Goal: Task Accomplishment & Management: Manage account settings

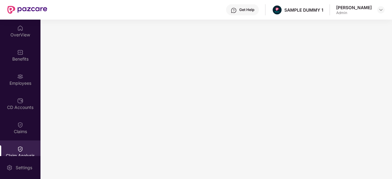
click at [17, 23] on div "OverView" at bounding box center [20, 31] width 41 height 23
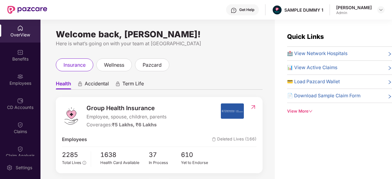
click at [299, 50] on span "🏥 View Network Hospitals" at bounding box center [317, 53] width 60 height 7
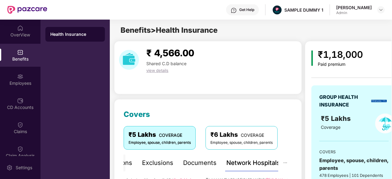
drag, startPoint x: 263, startPoint y: 101, endPoint x: 222, endPoint y: 91, distance: 42.0
click at [222, 91] on div "₹ 4,566.00 Shared C.D balance view details" at bounding box center [208, 67] width 188 height 53
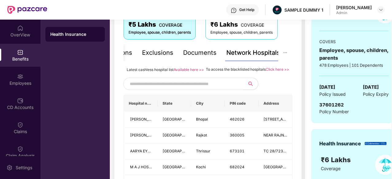
scroll to position [123, 0]
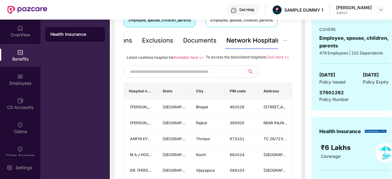
click at [182, 74] on input "text" at bounding box center [182, 71] width 105 height 9
type input "*"
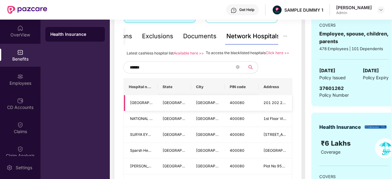
scroll to position [131, 0]
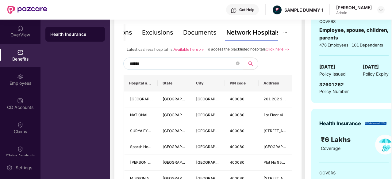
type input "******"
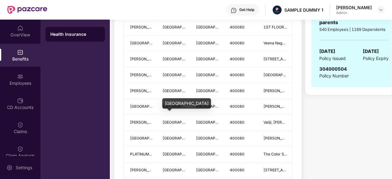
scroll to position [277, 0]
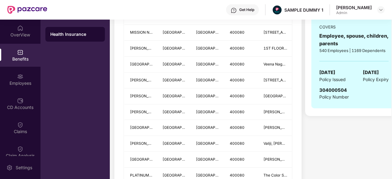
click at [233, 10] on img at bounding box center [234, 10] width 6 height 6
click at [2, 80] on div "Employees" at bounding box center [20, 83] width 41 height 6
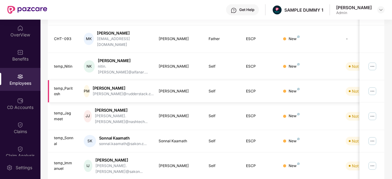
scroll to position [188, 0]
drag, startPoint x: 392, startPoint y: 41, endPoint x: 384, endPoint y: 27, distance: 16.1
click at [384, 27] on td at bounding box center [372, 40] width 25 height 28
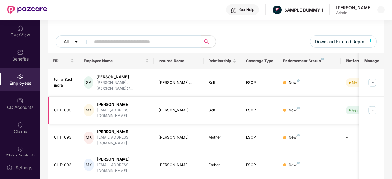
scroll to position [0, 0]
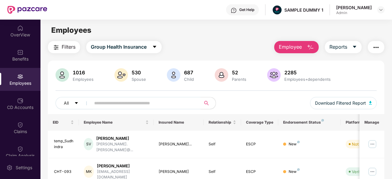
drag, startPoint x: 296, startPoint y: 45, endPoint x: 307, endPoint y: 49, distance: 11.3
click at [307, 49] on button "Employee" at bounding box center [296, 47] width 44 height 12
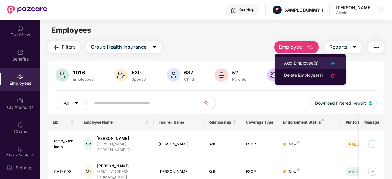
click at [308, 62] on div "Add Employee(s)" at bounding box center [301, 63] width 35 height 7
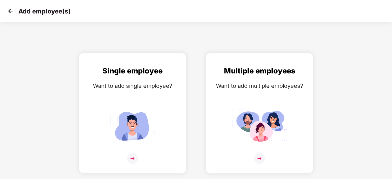
click at [10, 14] on img at bounding box center [10, 10] width 9 height 9
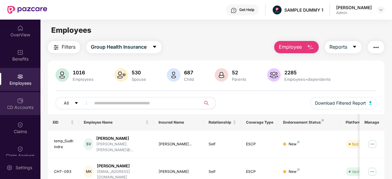
click at [17, 98] on img at bounding box center [20, 101] width 6 height 6
